Goal: Obtain resource: Download file/media

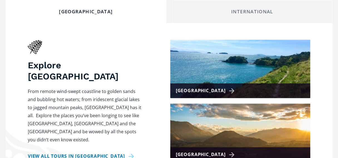
scroll to position [223, 0]
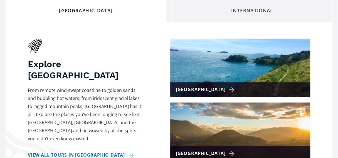
click at [253, 14] on div "International" at bounding box center [252, 11] width 151 height 6
click at [243, 14] on div "International" at bounding box center [252, 11] width 151 height 6
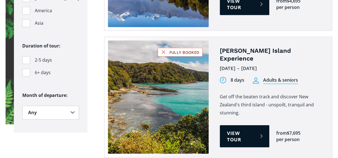
scroll to position [668, 0]
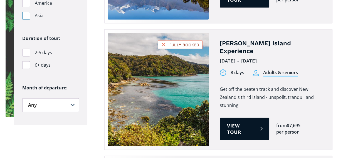
click at [27, 20] on div "Filters" at bounding box center [26, 16] width 8 height 8
click at [26, 18] on input "Asia" at bounding box center [24, 16] width 4 height 4
checkbox input "true"
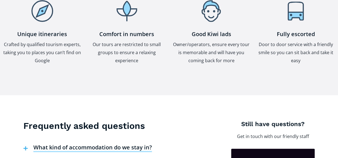
scroll to position [2153, 0]
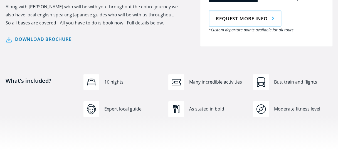
scroll to position [445, 0]
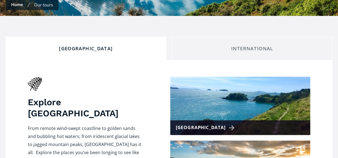
scroll to position [223, 0]
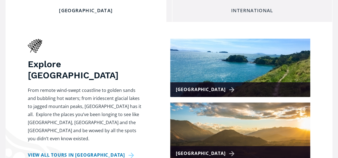
click at [251, 14] on div "International" at bounding box center [252, 11] width 151 height 6
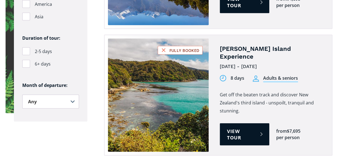
scroll to position [668, 0]
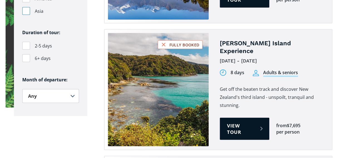
click at [26, 15] on div "Tours on sale" at bounding box center [26, 11] width 8 height 8
click at [26, 13] on input "Asia" at bounding box center [24, 11] width 4 height 4
checkbox input "true"
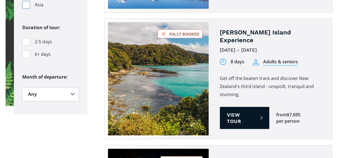
click at [26, 9] on div "Filters" at bounding box center [26, 5] width 8 height 8
click at [26, 7] on input "Asia" at bounding box center [24, 5] width 4 height 4
checkbox input "false"
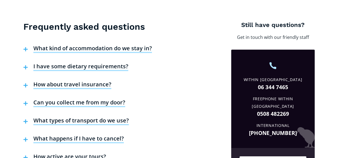
scroll to position [2181, 0]
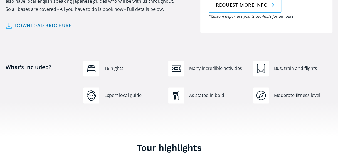
scroll to position [389, 0]
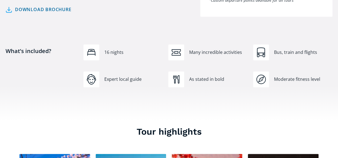
click at [30, 14] on link "Download brochure" at bounding box center [39, 10] width 66 height 8
